Goal: Check status: Check status

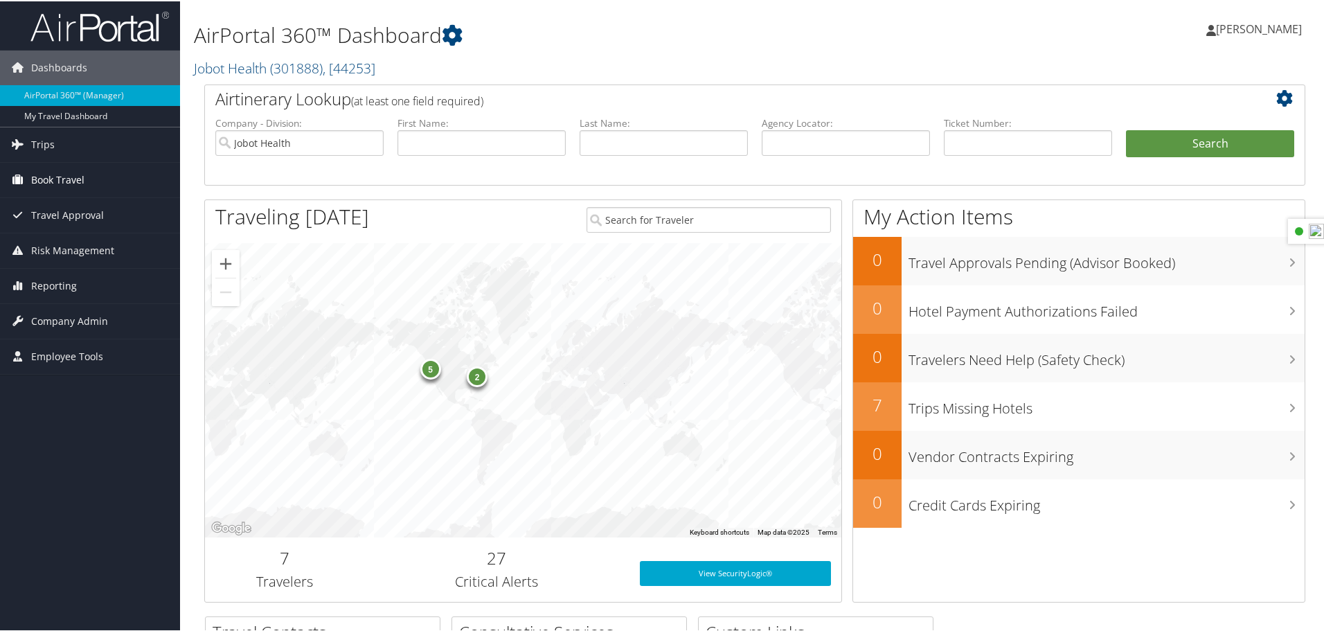
click at [65, 187] on span "Book Travel" at bounding box center [57, 178] width 53 height 35
click at [57, 386] on span "Company Admin" at bounding box center [69, 382] width 77 height 35
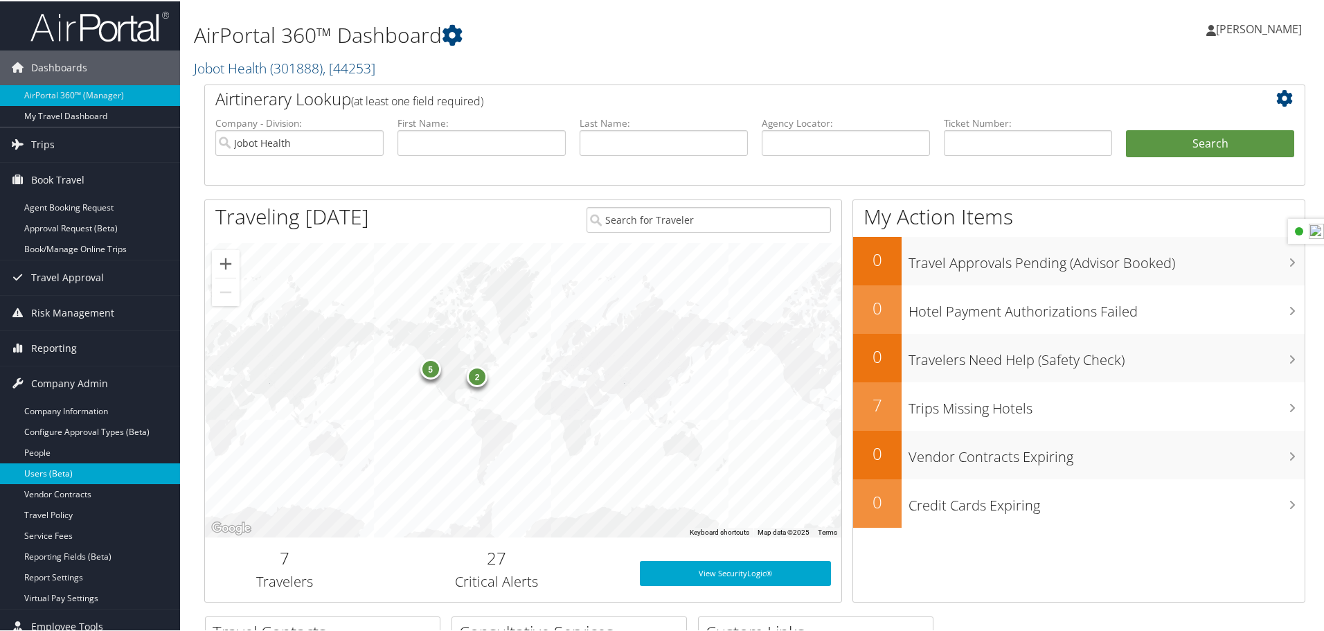
click at [61, 470] on link "Users (Beta)" at bounding box center [90, 472] width 180 height 21
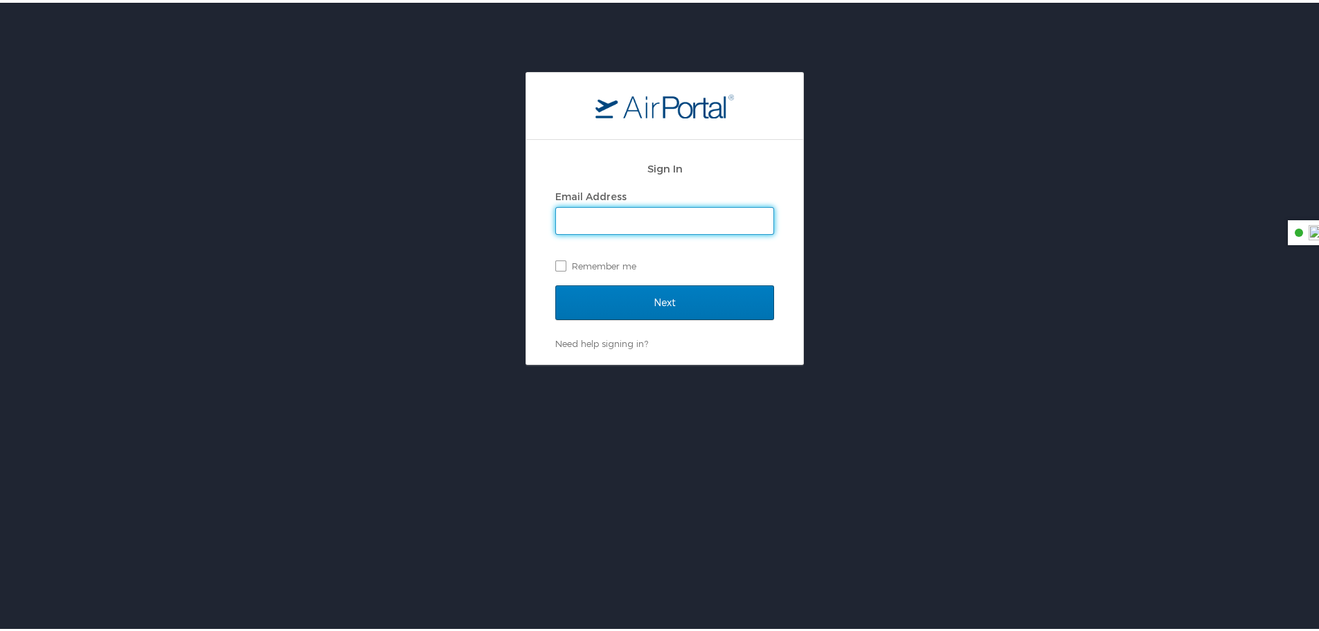
click at [647, 219] on input "Email Address" at bounding box center [664, 218] width 217 height 26
type input "monica.paterson@jobot.com"
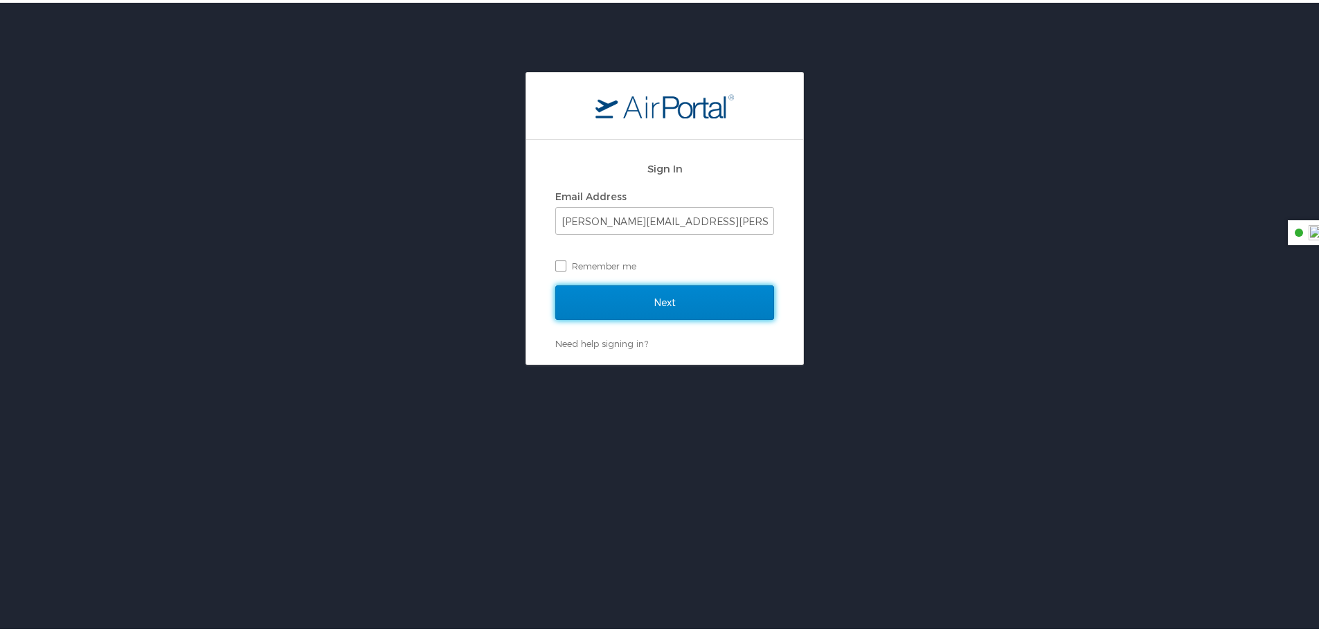
click at [616, 297] on input "Next" at bounding box center [664, 299] width 219 height 35
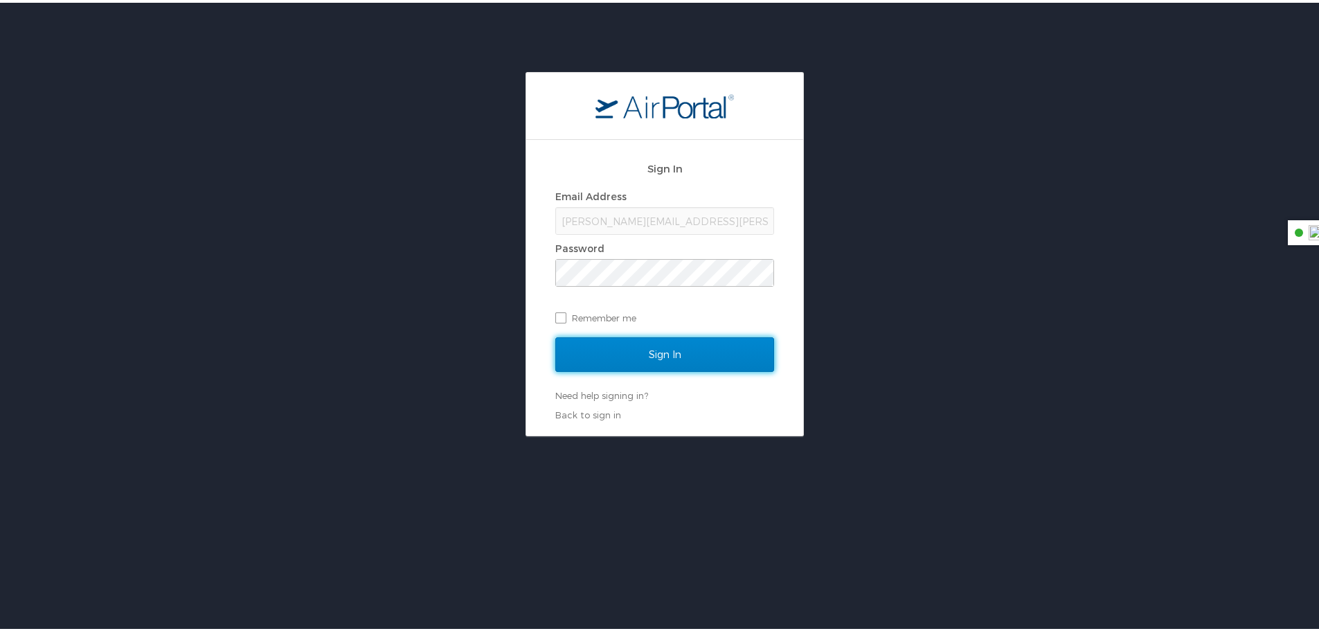
click at [639, 346] on input "Sign In" at bounding box center [664, 351] width 219 height 35
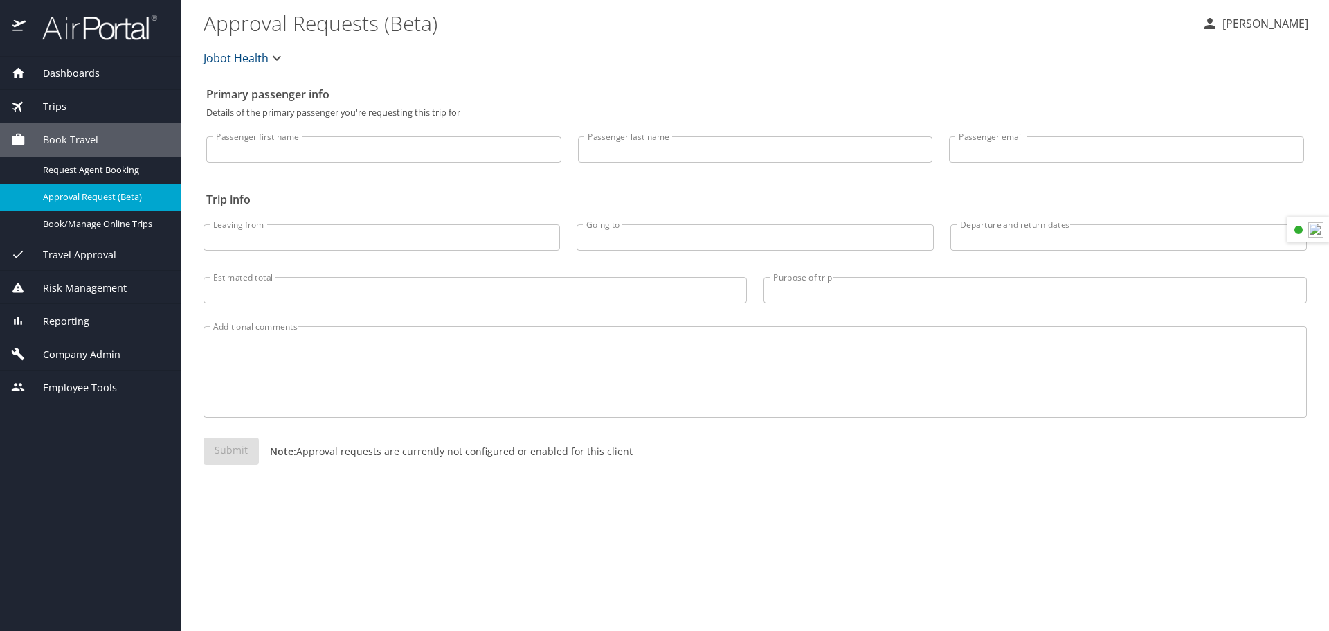
click at [113, 141] on div "Book Travel" at bounding box center [90, 139] width 159 height 15
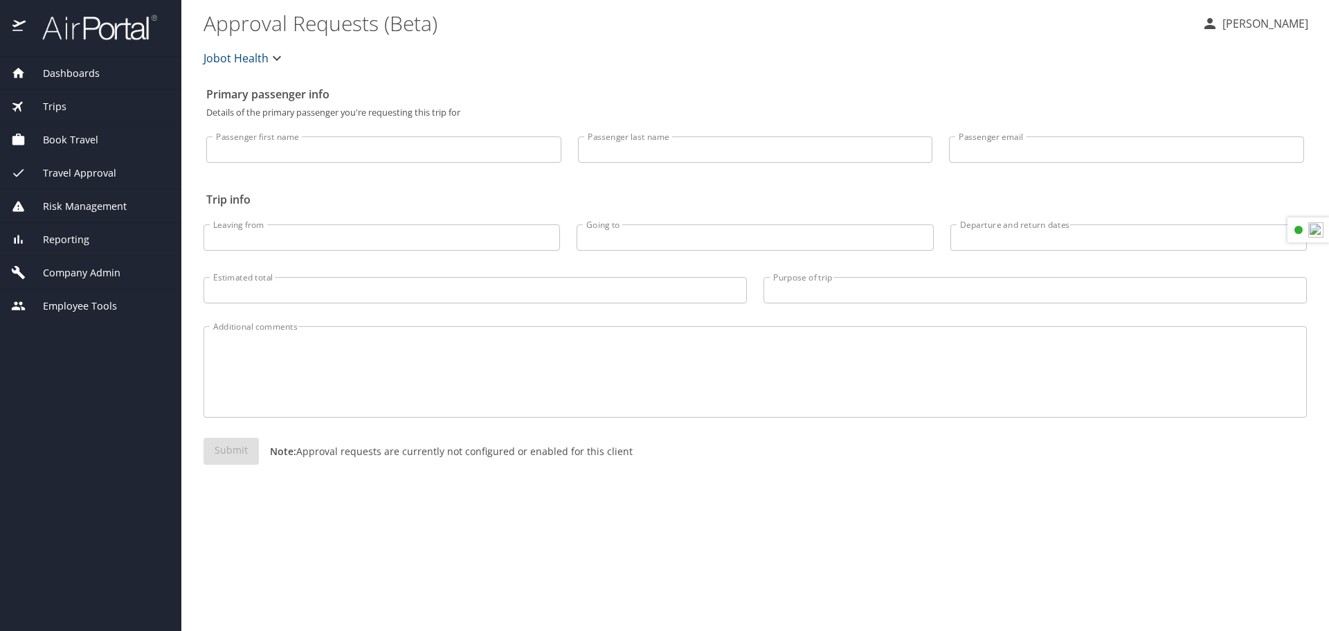
click at [75, 138] on span "Book Travel" at bounding box center [62, 139] width 73 height 15
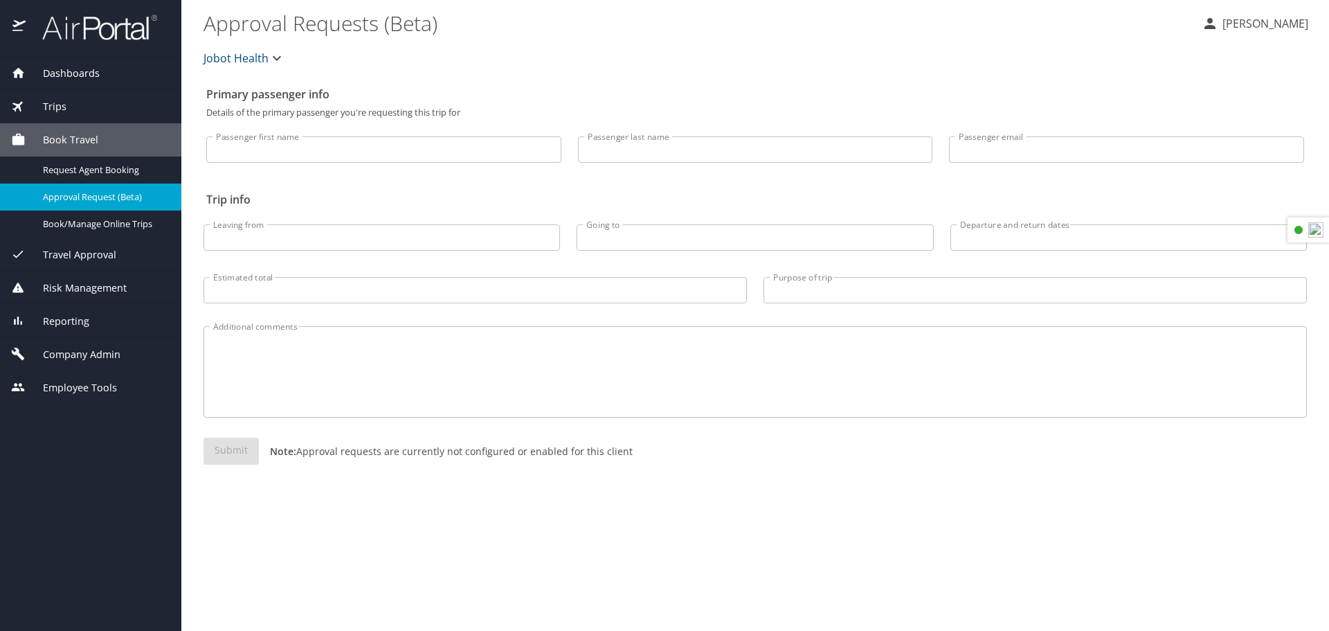
click at [301, 152] on input "Passenger first name" at bounding box center [383, 149] width 355 height 26
click at [65, 110] on span "Trips" at bounding box center [46, 106] width 41 height 15
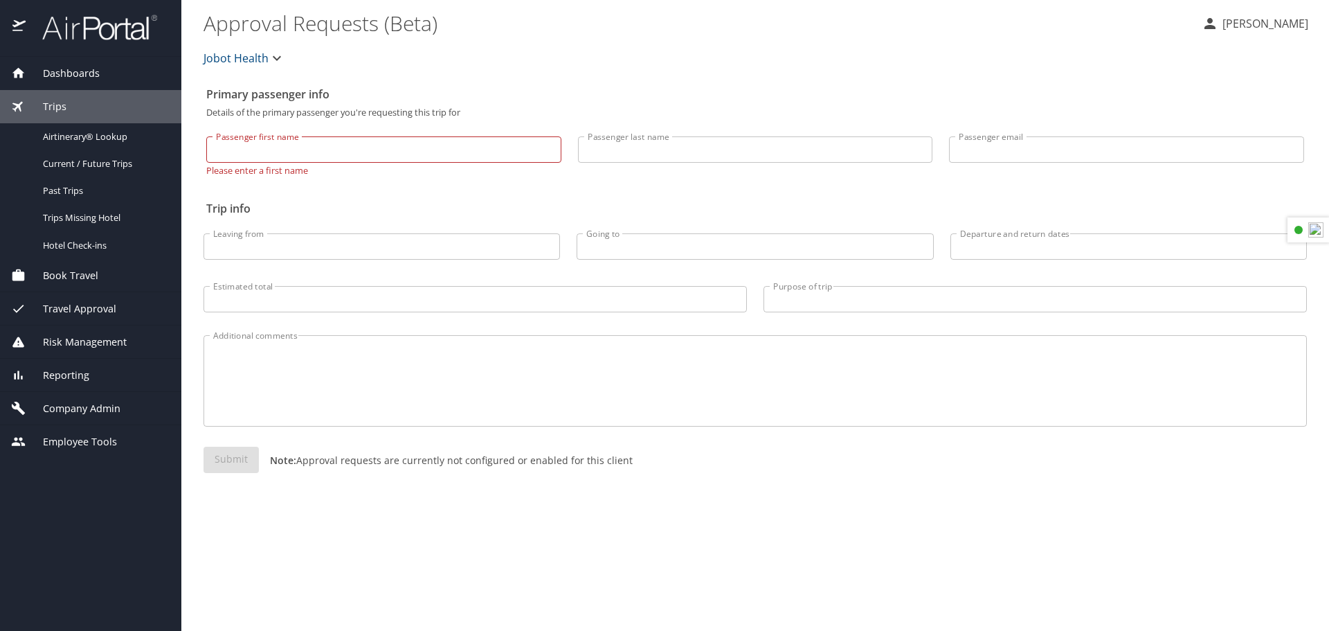
click at [389, 143] on input "Passenger first name" at bounding box center [383, 149] width 355 height 26
type input "[PERSON_NAME]"
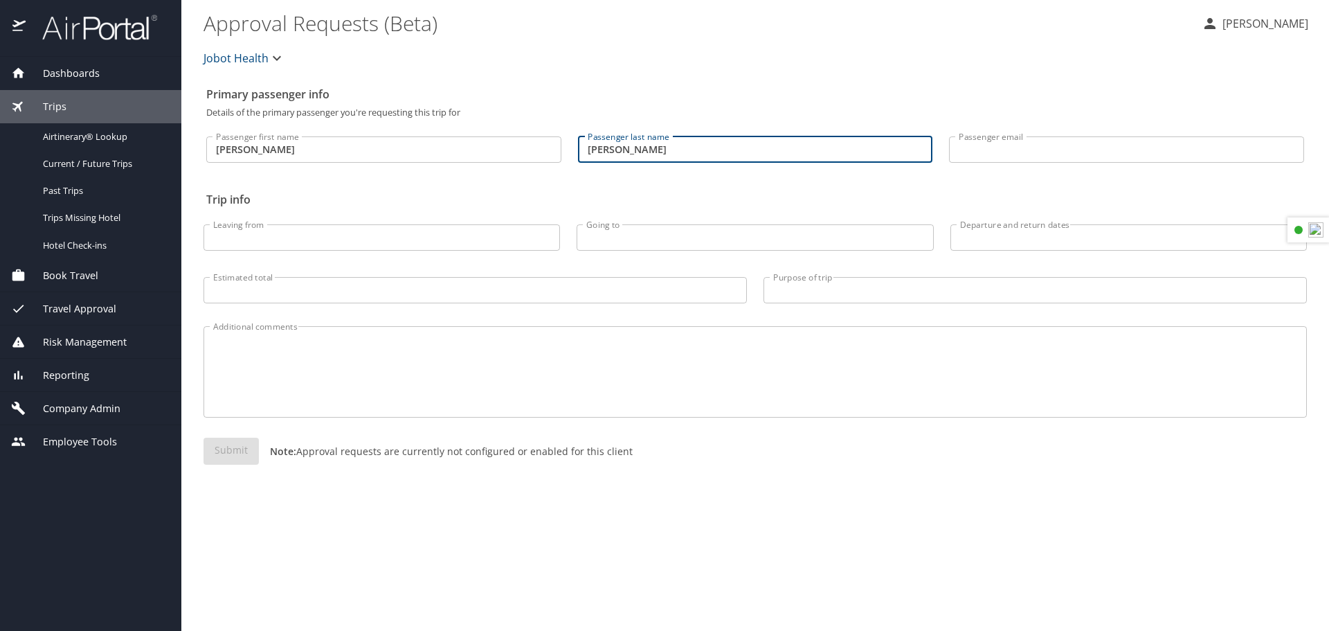
type input "Jackson"
click at [731, 152] on input "Jackson" at bounding box center [755, 149] width 355 height 26
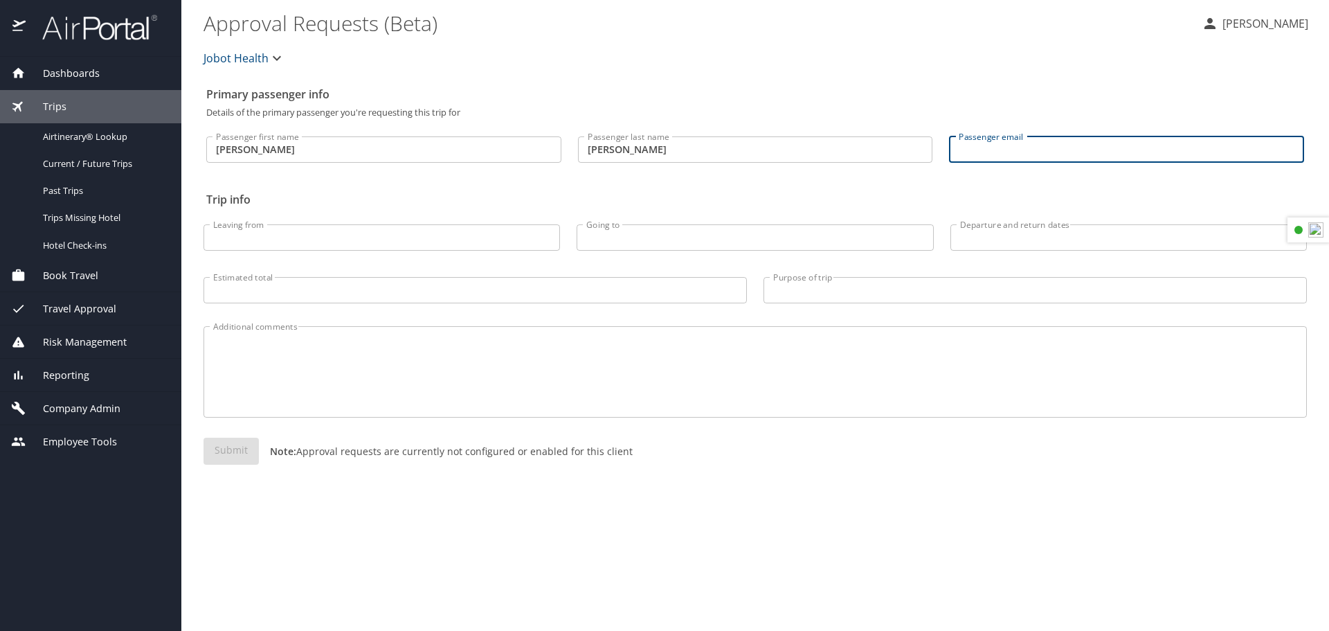
click at [1046, 138] on input "Passenger email" at bounding box center [1126, 149] width 355 height 26
paste input "amkjacks011@gmail.com"
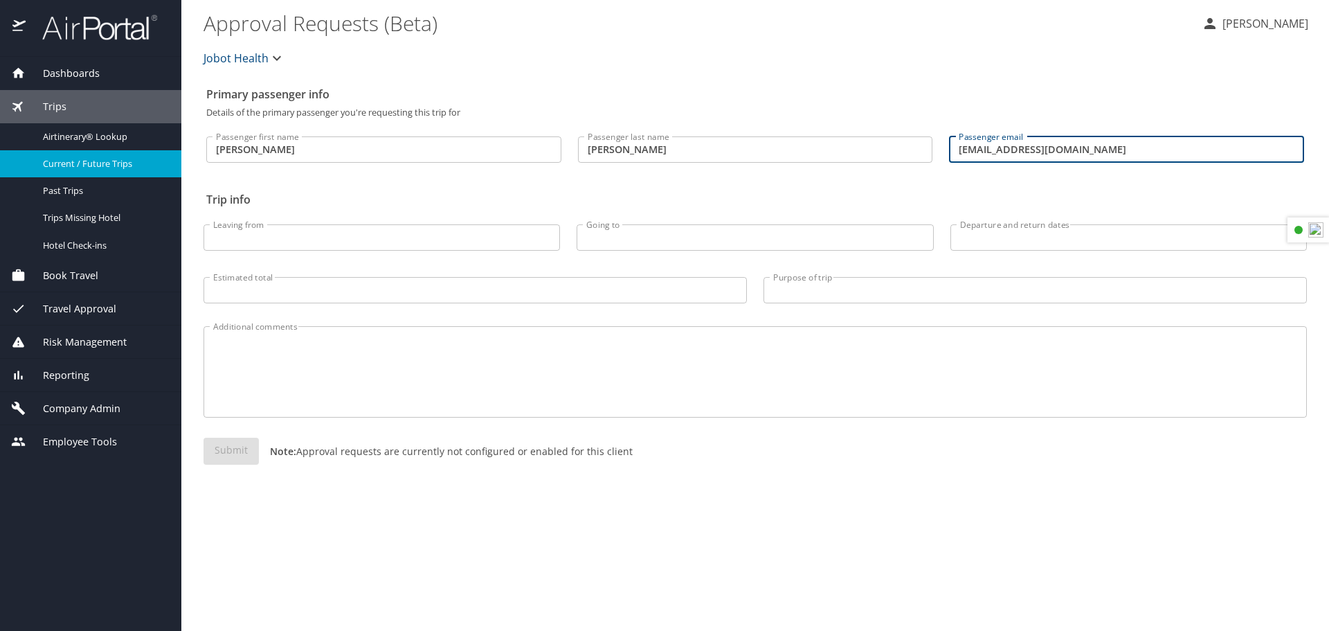
type input "amkjacks011@gmail.com"
click at [125, 174] on link "Current / Future Trips" at bounding box center [90, 163] width 181 height 27
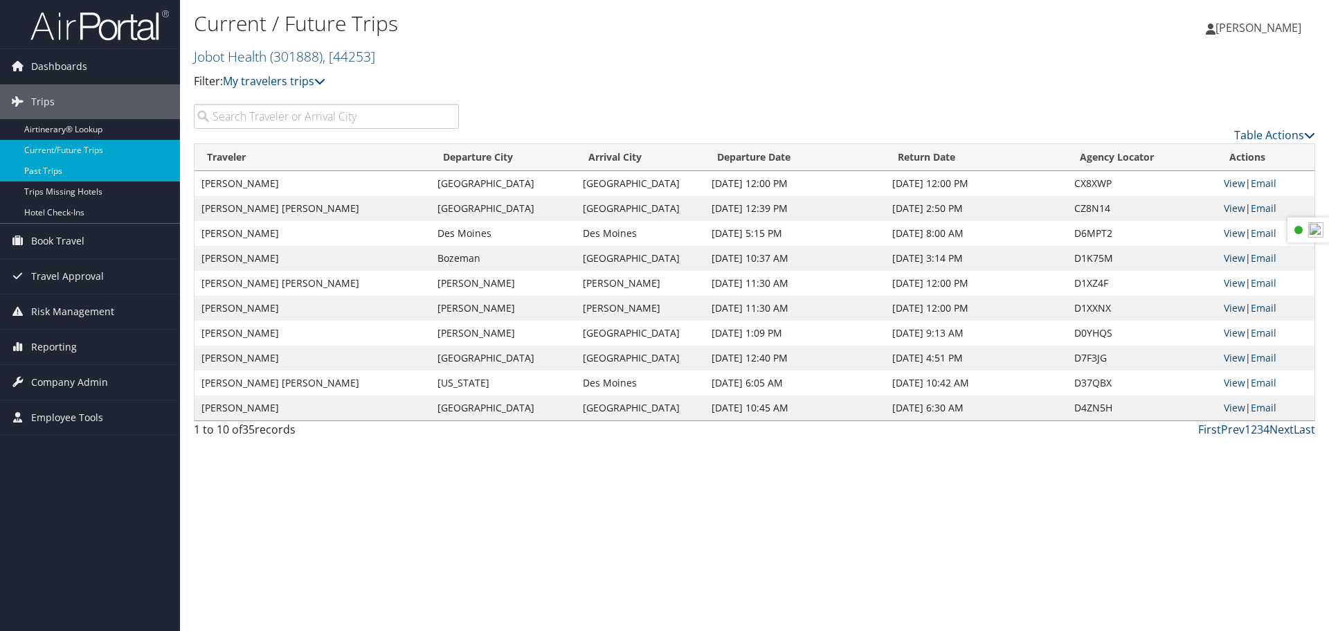
click at [53, 171] on link "Past Trips" at bounding box center [90, 171] width 180 height 21
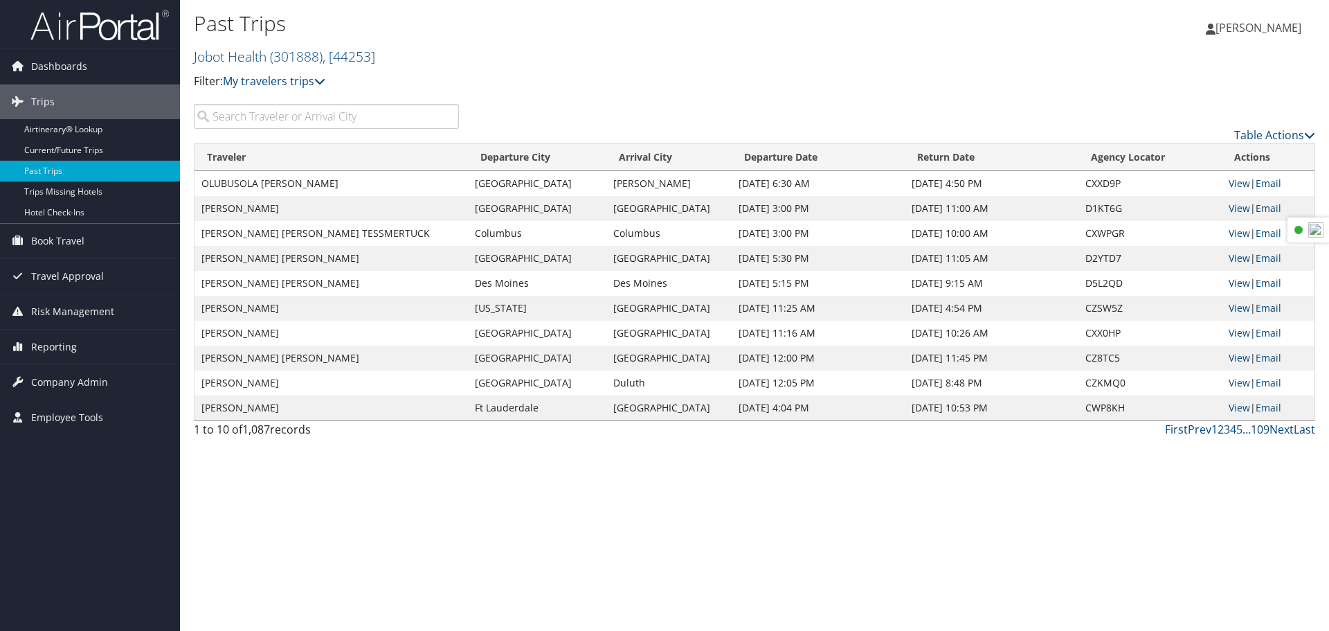
click at [378, 115] on input "search" at bounding box center [326, 116] width 265 height 25
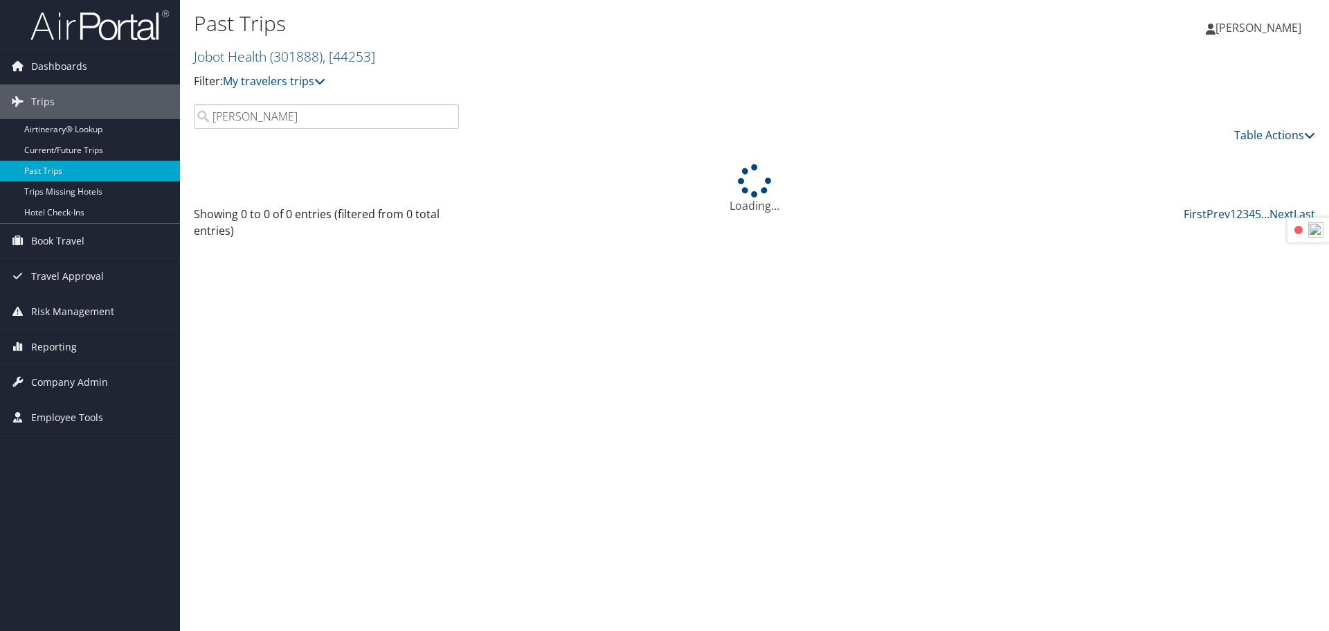
scroll to position [0, 1106]
type input "[PERSON_NAME]"
